Goal: Information Seeking & Learning: Check status

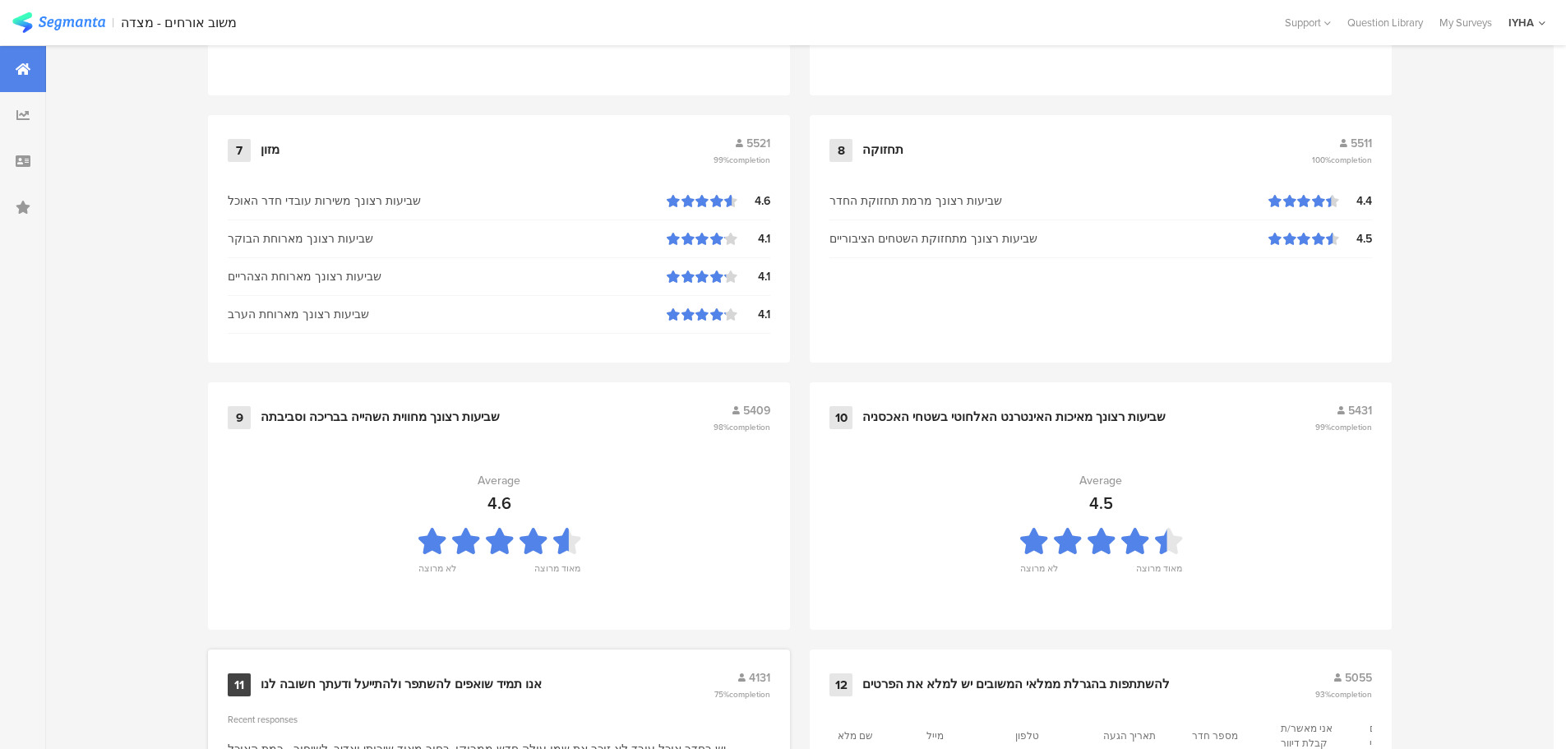
scroll to position [1662, 0]
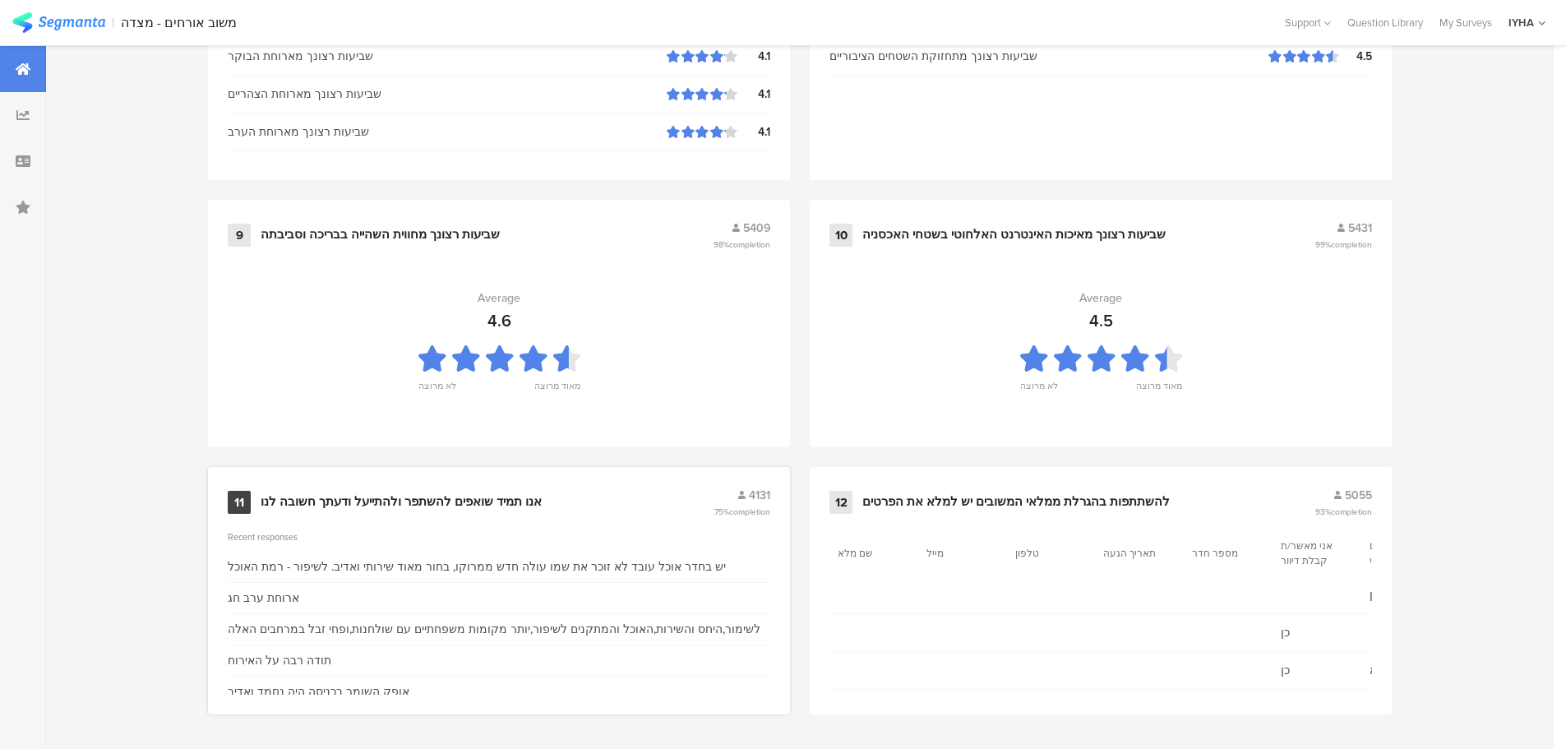
click at [437, 501] on div "אנו תמיד שואפים להשתפר ולהתייעל ודעתך חשובה לנו" at bounding box center [401, 502] width 281 height 16
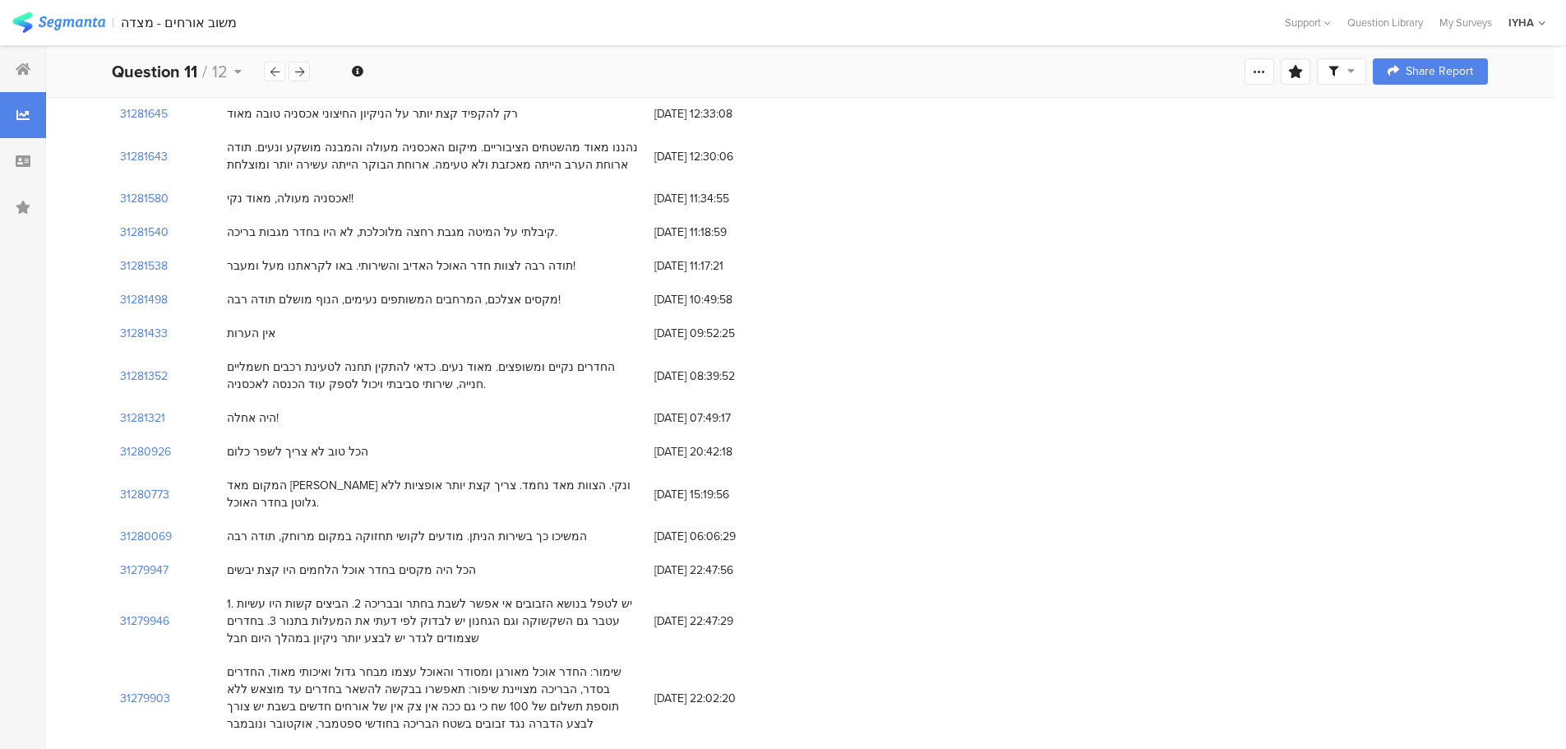
scroll to position [575, 0]
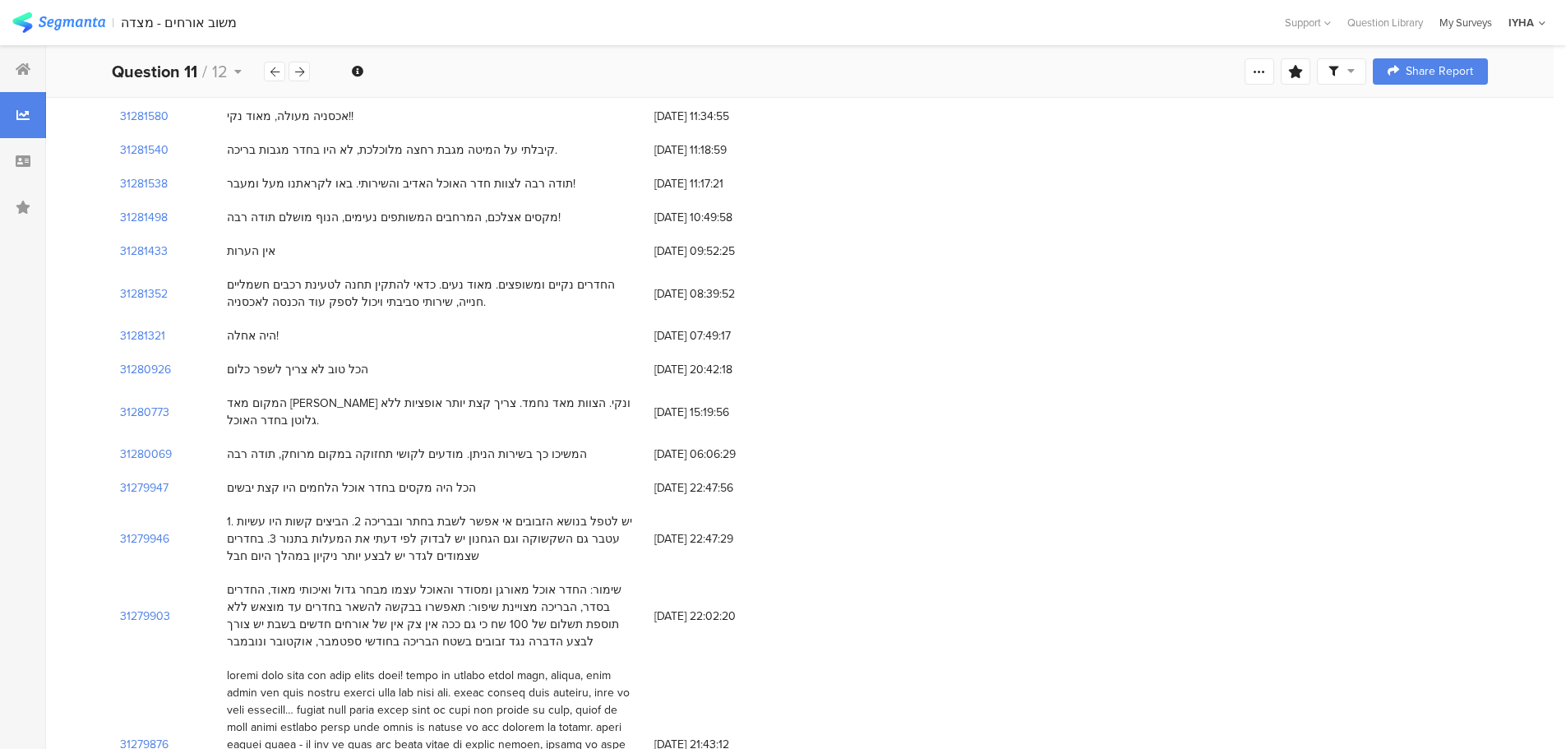
click at [1465, 19] on div "My Surveys" at bounding box center [1465, 23] width 69 height 16
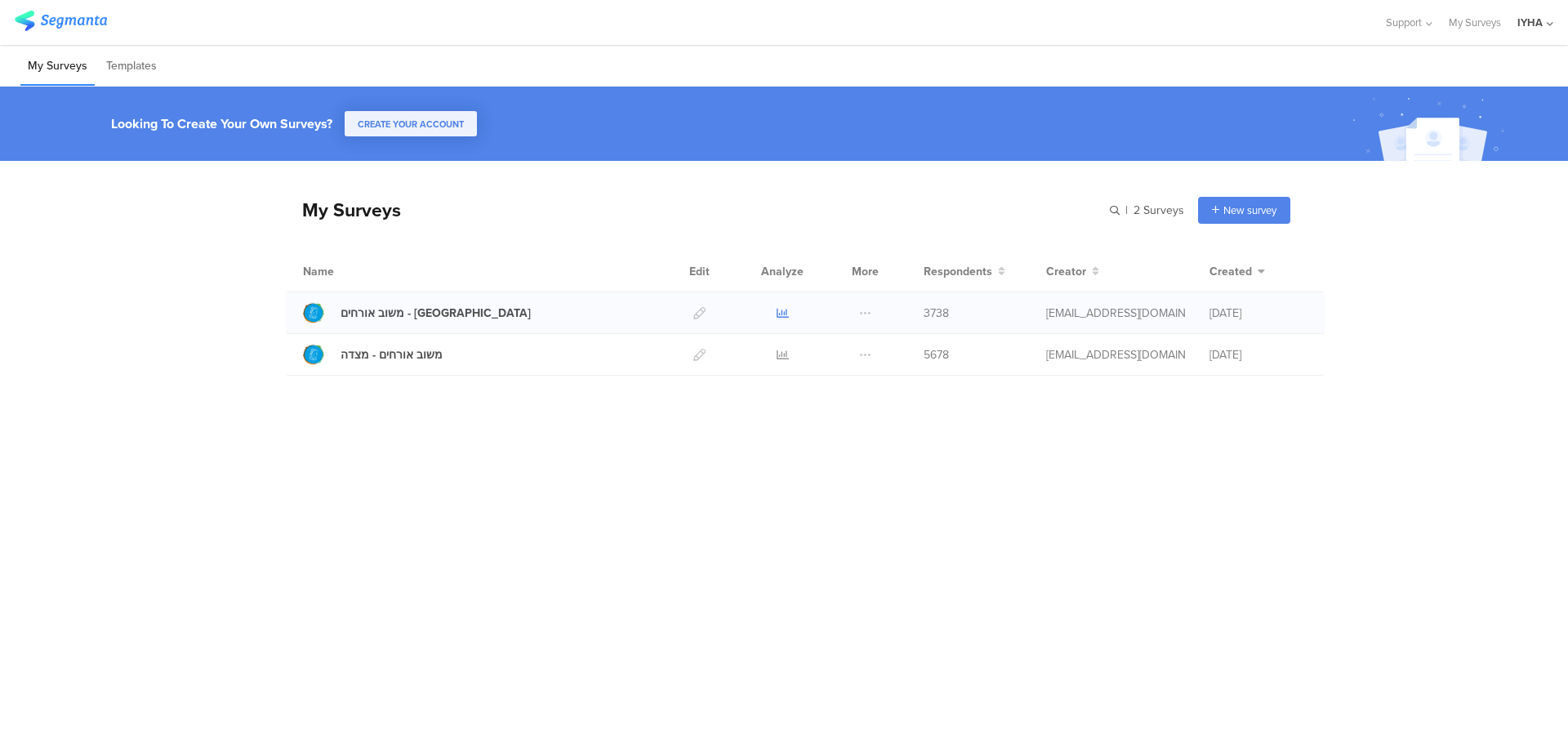
click at [782, 311] on icon at bounding box center [783, 313] width 12 height 12
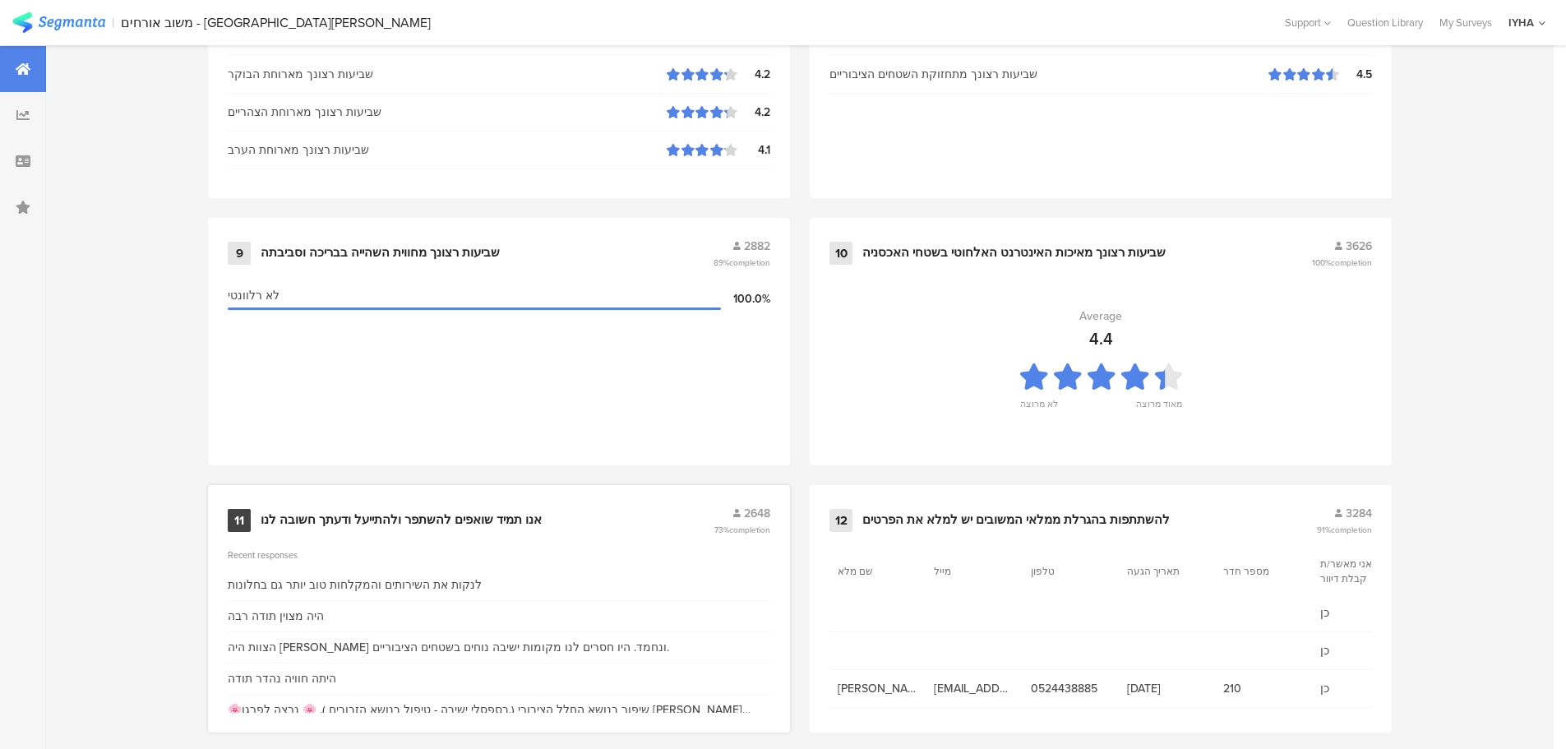
scroll to position [1662, 0]
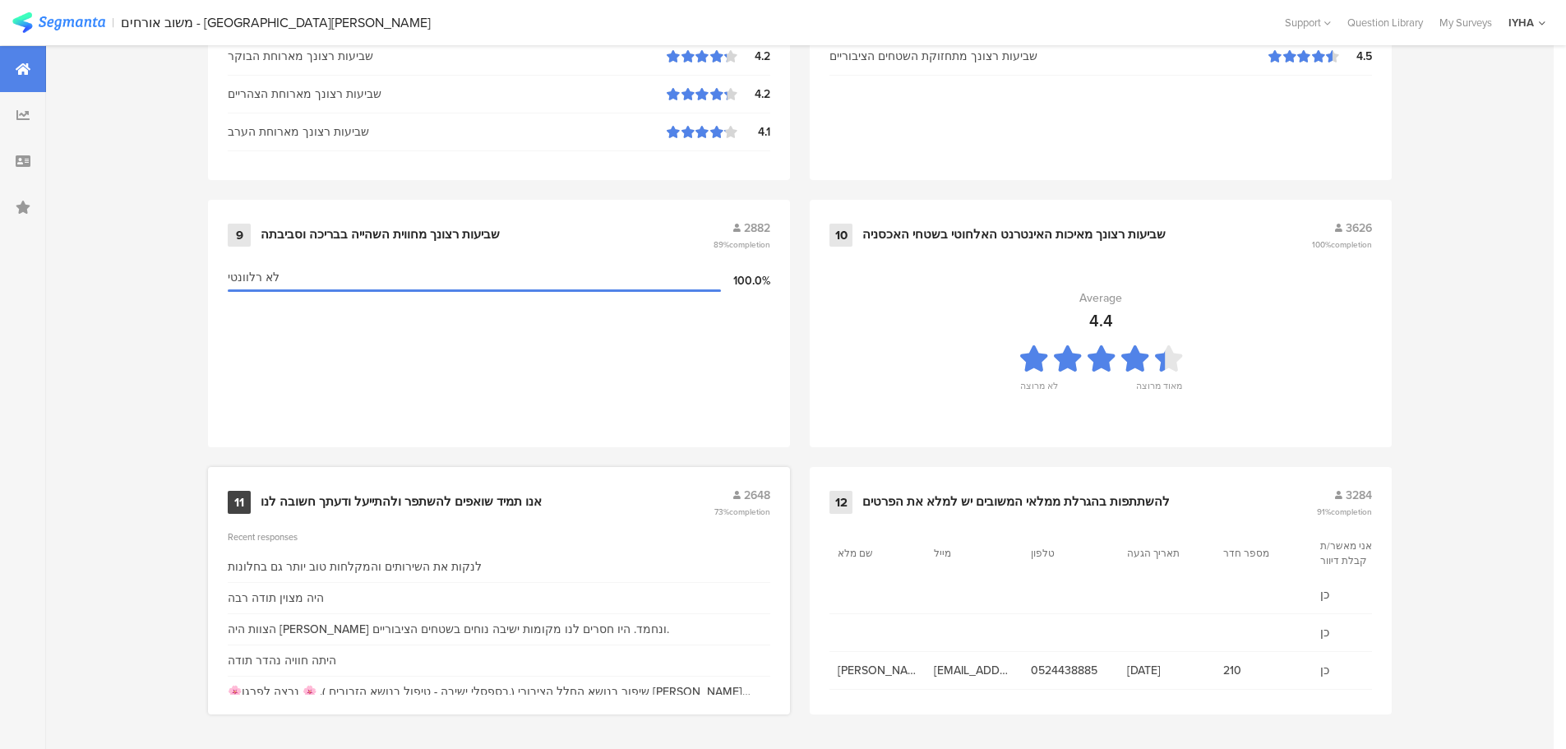
click at [466, 494] on div "אנו תמיד שואפים להשתפר ולהתייעל ודעתך חשובה לנו" at bounding box center [401, 502] width 281 height 16
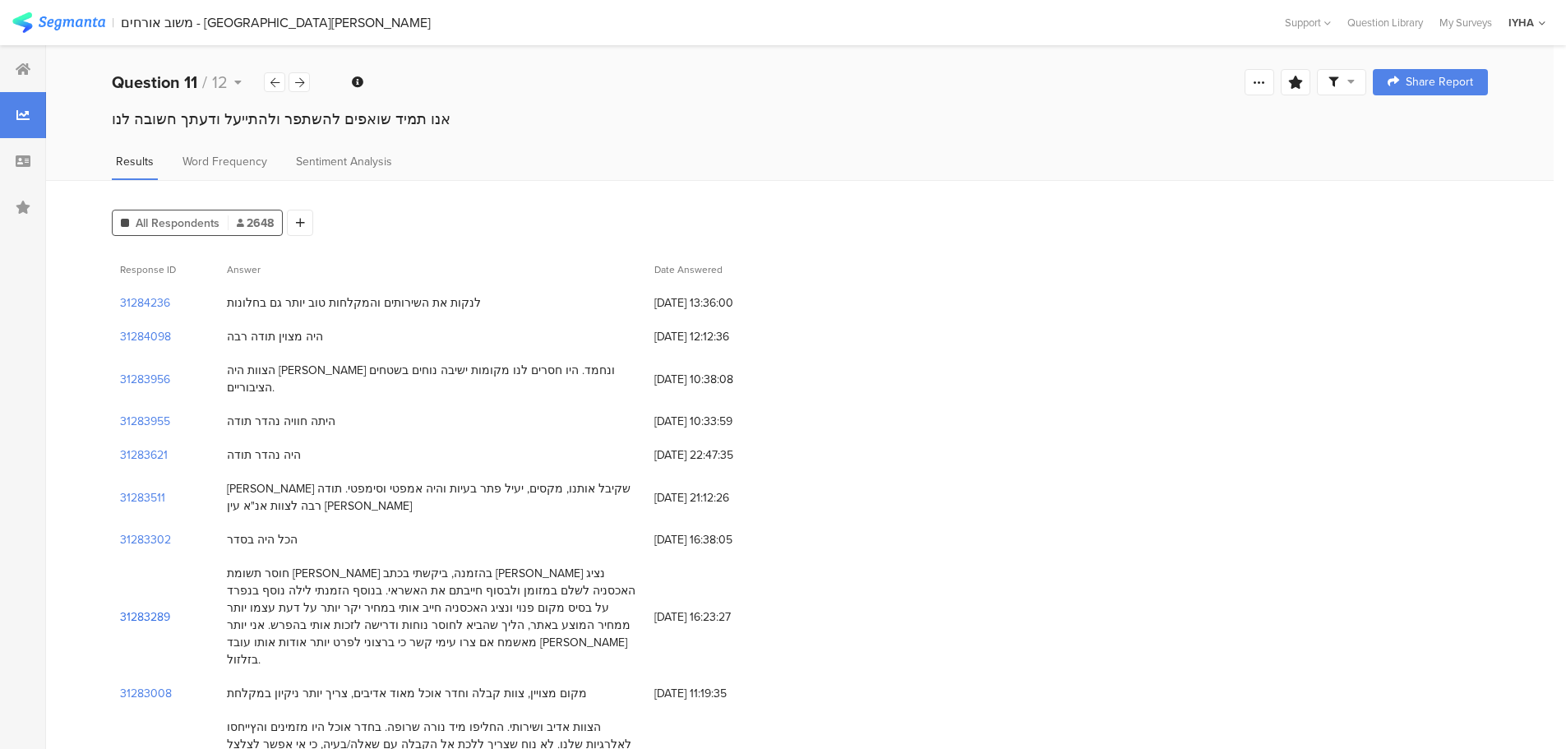
click at [145, 608] on section "31283289" at bounding box center [145, 616] width 50 height 17
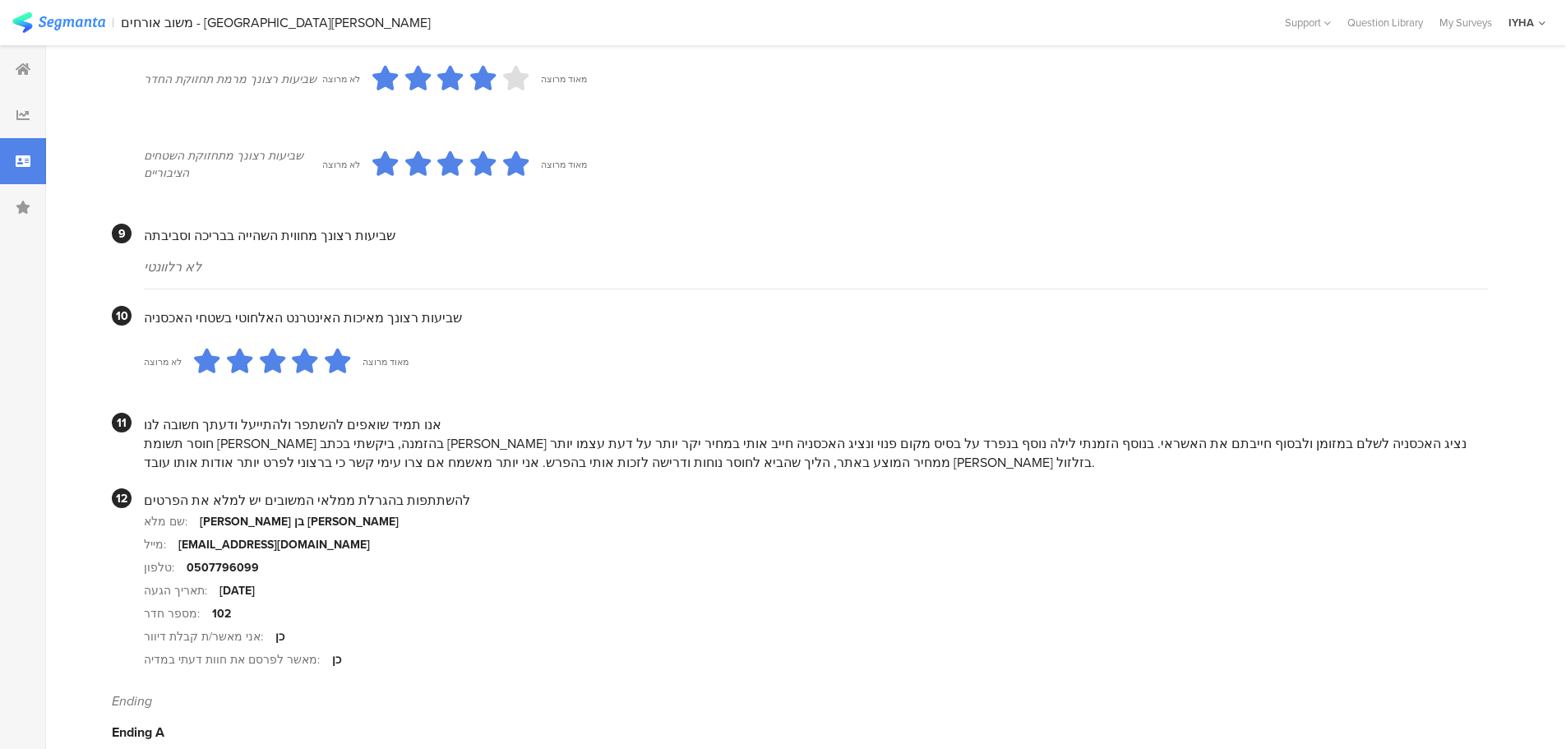
scroll to position [1423, 0]
